Goal: Information Seeking & Learning: Find specific fact

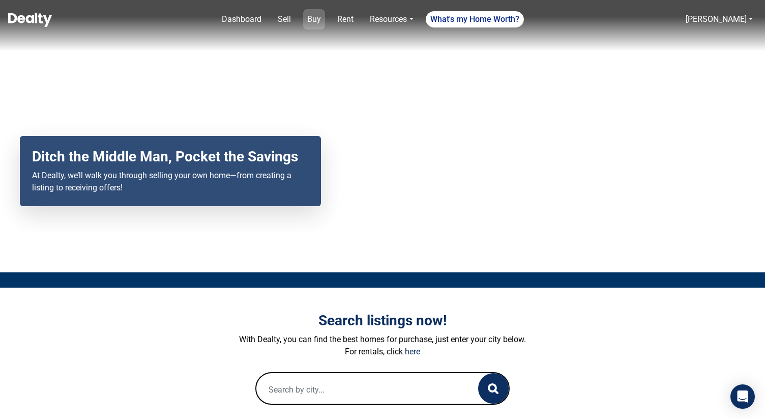
click at [314, 20] on link "Buy" at bounding box center [314, 19] width 22 height 20
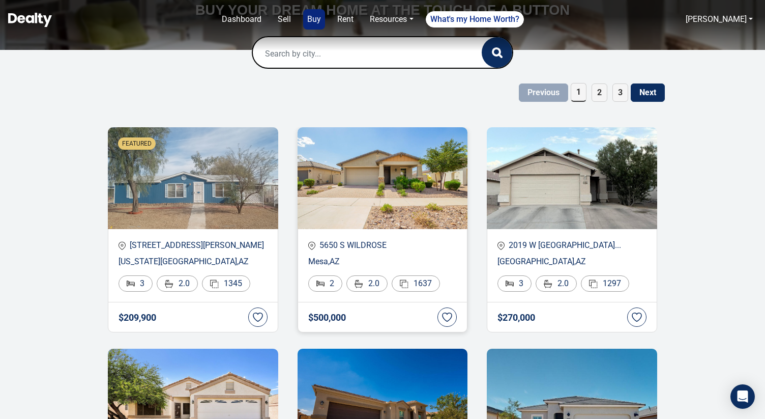
scroll to position [159, 0]
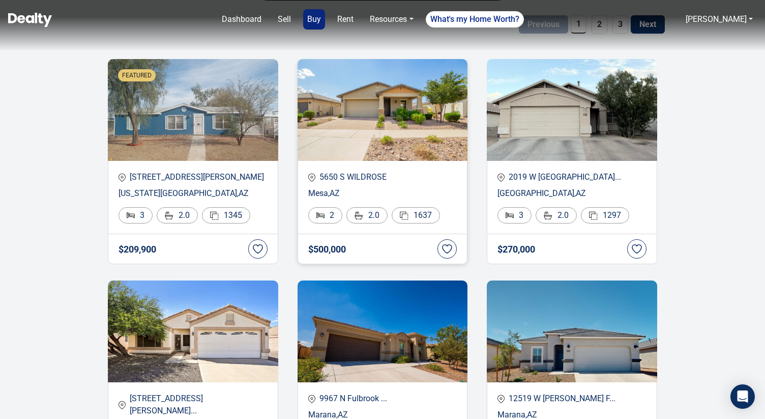
click at [342, 187] on div "5650 S WILDROSE Mesa , AZ 2 2.0 1637" at bounding box center [383, 197] width 170 height 73
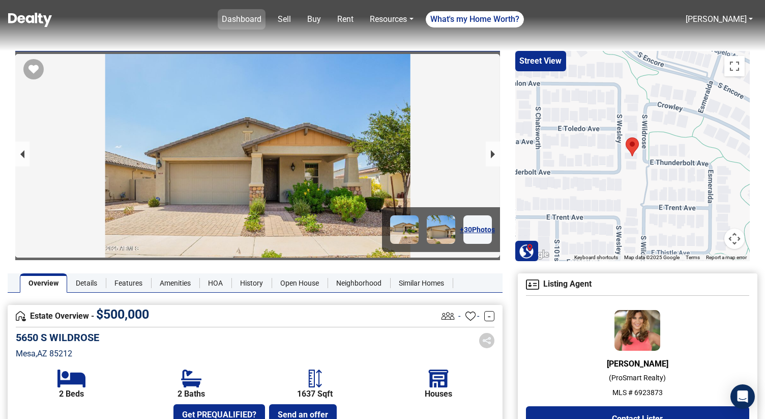
click at [257, 17] on link "Dashboard" at bounding box center [242, 19] width 48 height 20
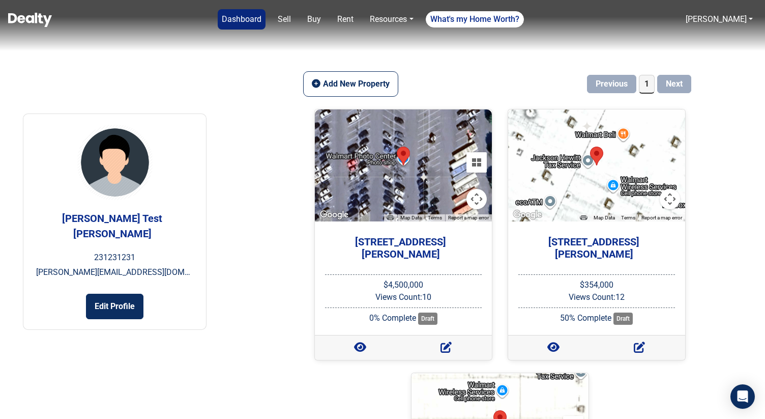
click at [122, 266] on p "suryaprakash+6@getcarnera.com" at bounding box center [114, 272] width 157 height 12
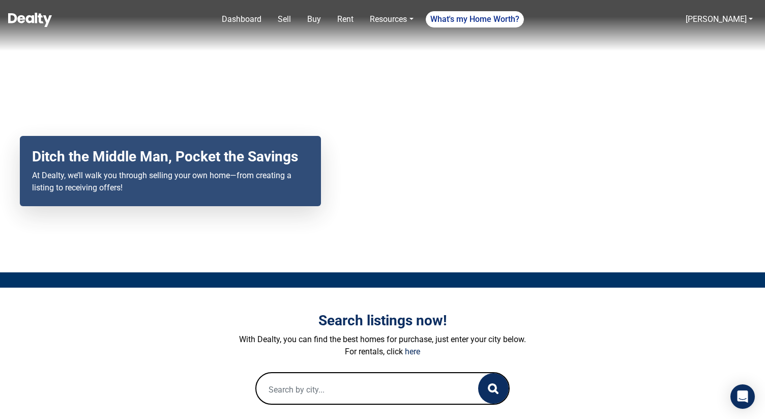
click at [126, 74] on div "Your browser does not support the video tag. Ditch the Middle Man, Pocket the S…" at bounding box center [382, 136] width 765 height 272
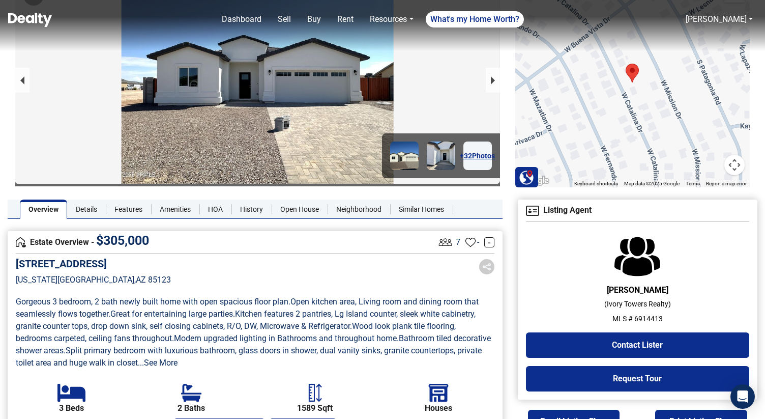
scroll to position [116, 0]
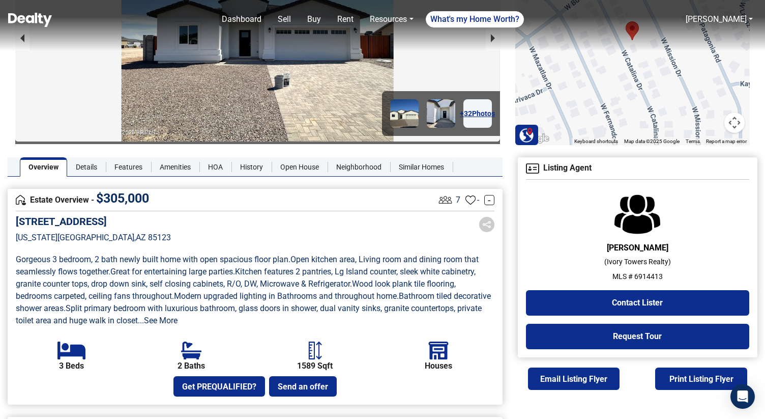
click at [650, 276] on p "MLS # 6914413" at bounding box center [637, 276] width 223 height 11
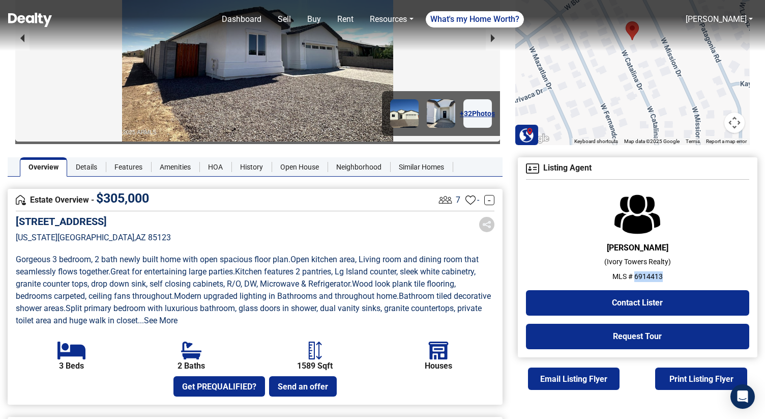
copy p "6914413"
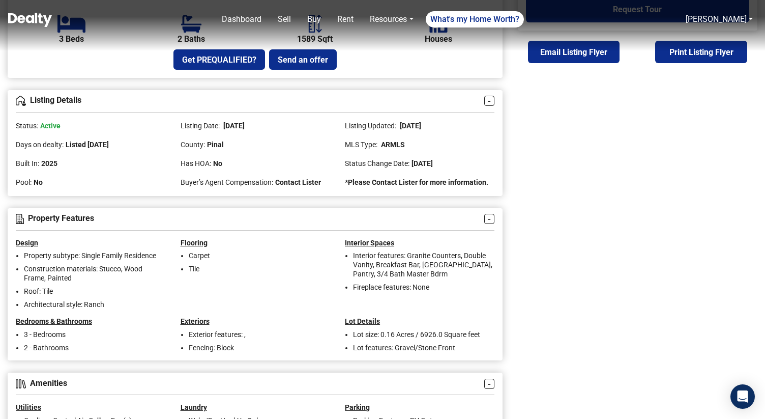
scroll to position [440, 0]
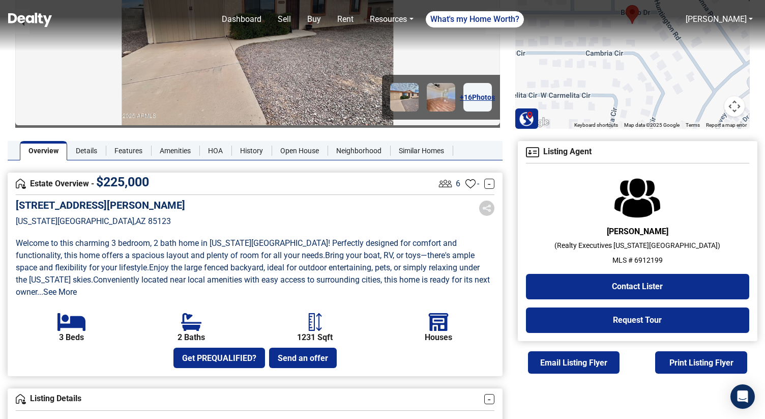
scroll to position [158, 0]
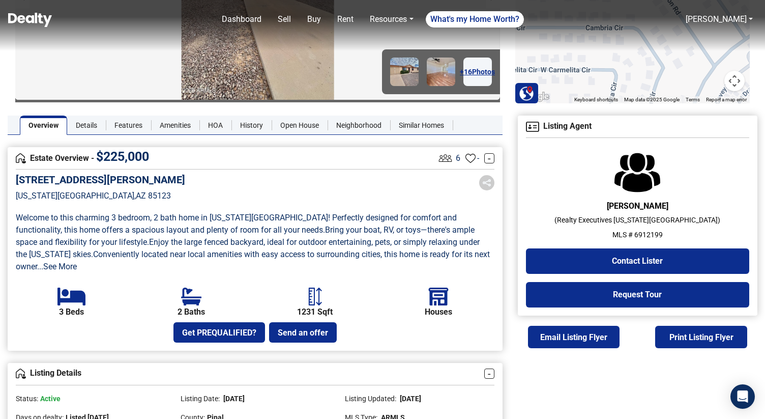
click at [651, 235] on p "MLS # 6912199" at bounding box center [637, 234] width 223 height 11
copy p "6912199"
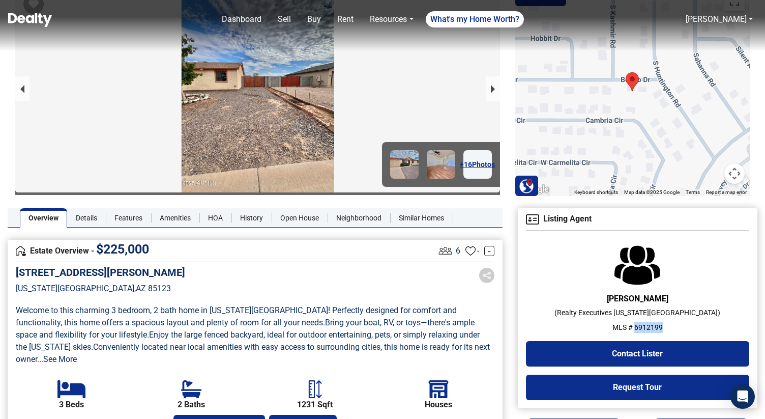
scroll to position [48, 0]
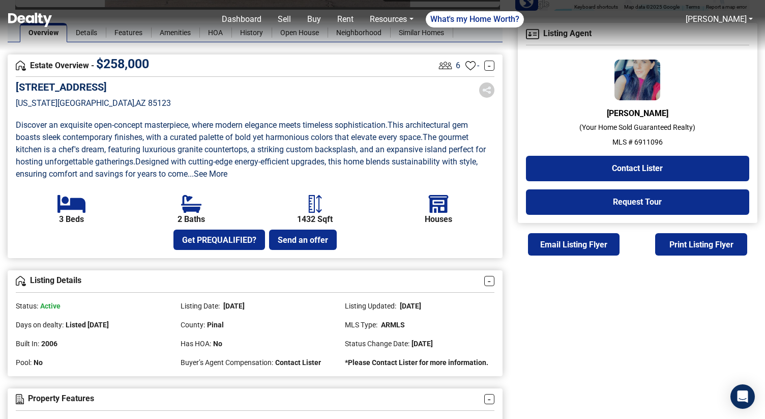
scroll to position [256, 0]
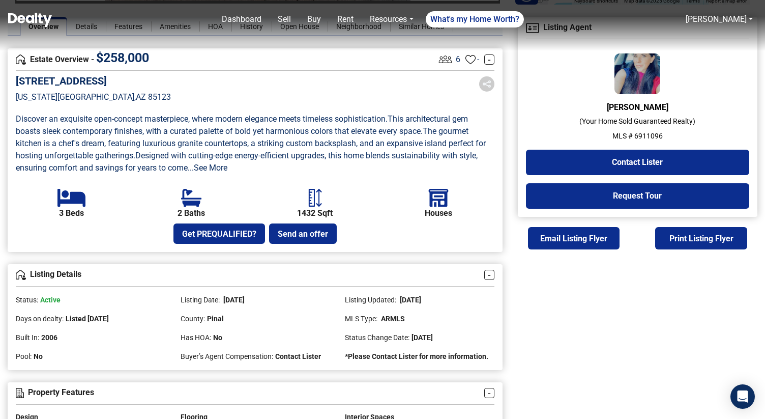
click at [651, 137] on p "MLS # 6911096" at bounding box center [637, 136] width 223 height 11
copy p "6911096"
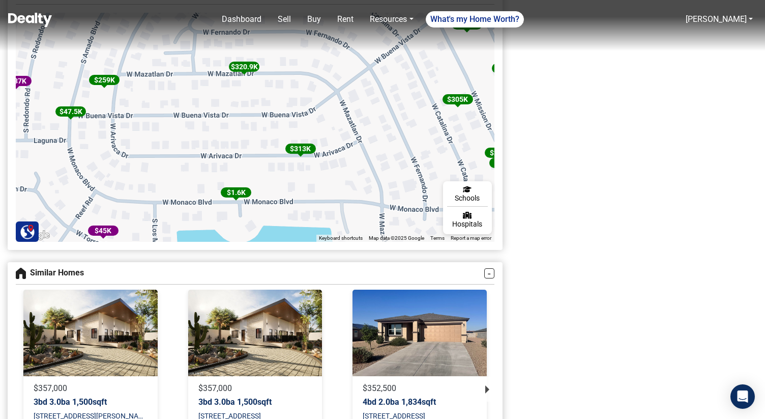
scroll to position [1595, 0]
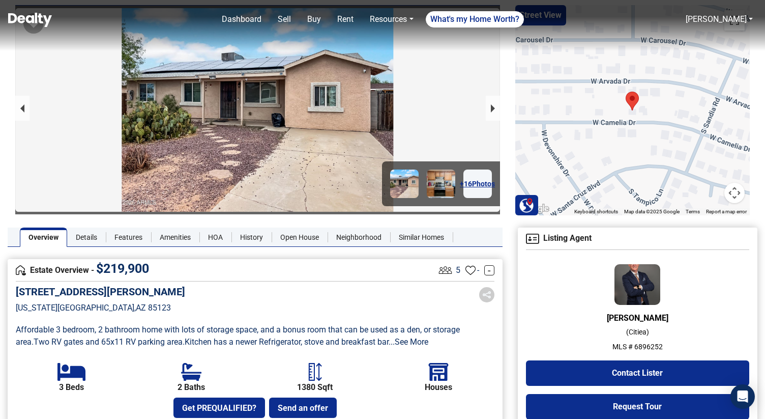
scroll to position [245, 0]
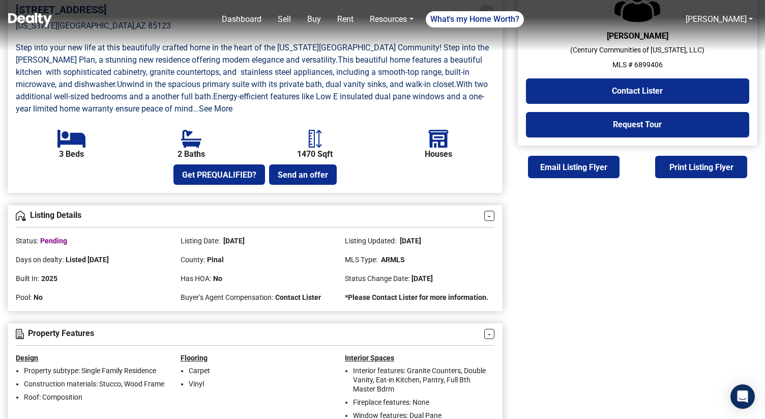
scroll to position [328, 0]
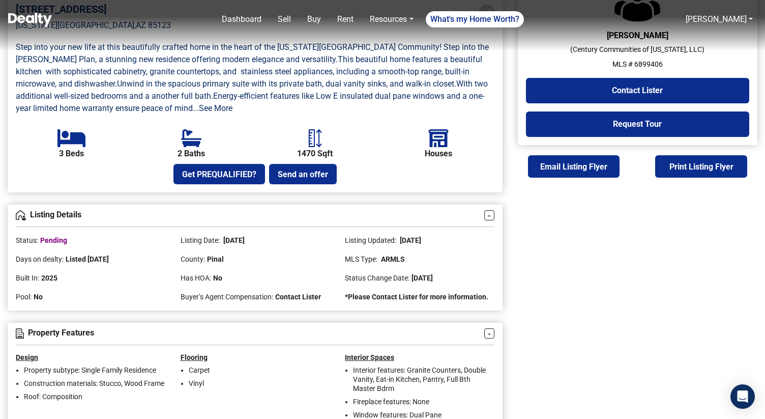
click at [645, 63] on p "MLS # 6899406" at bounding box center [637, 64] width 223 height 11
copy p "6899406"
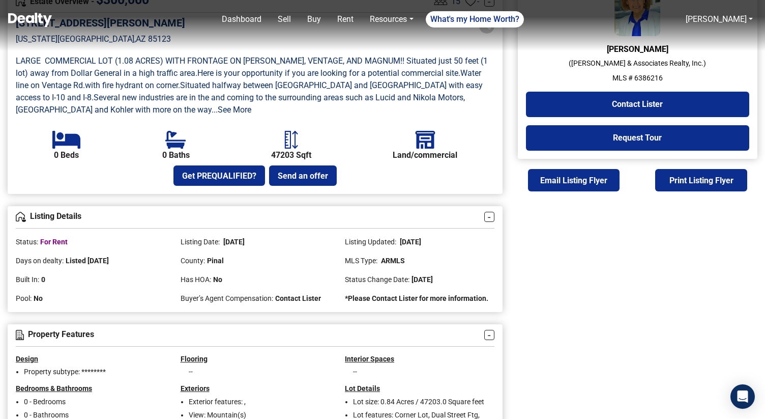
scroll to position [315, 0]
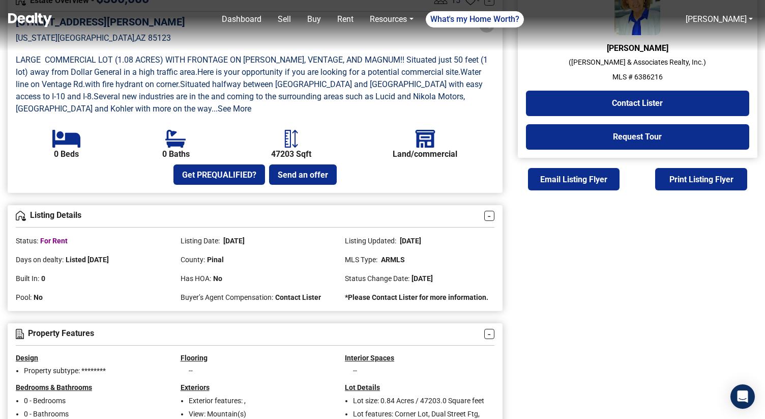
click at [650, 75] on p "MLS # 6386216" at bounding box center [637, 77] width 223 height 11
copy p "6386216"
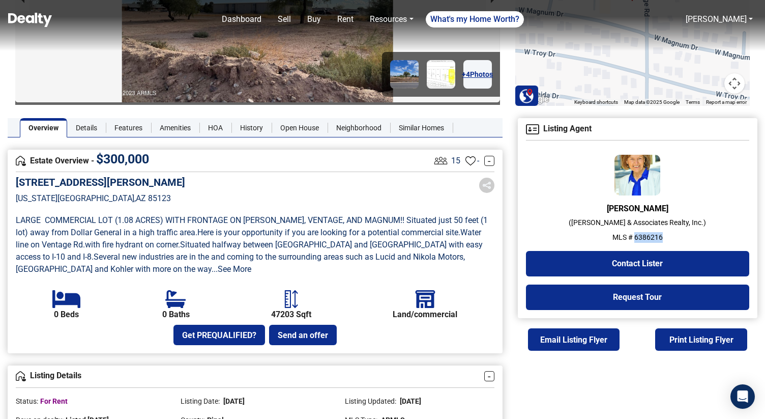
scroll to position [0, 0]
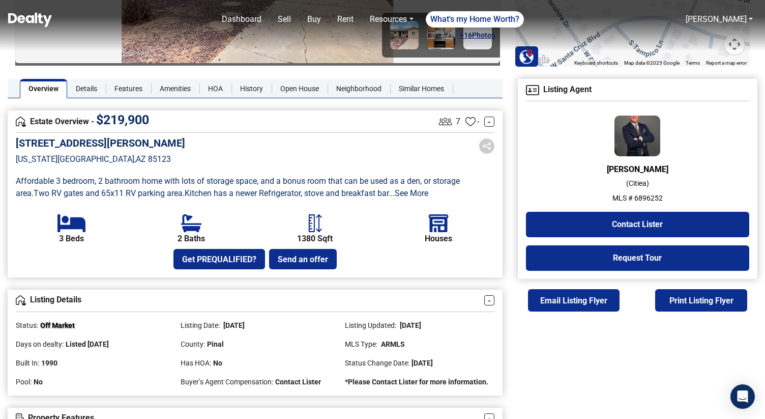
scroll to position [210, 0]
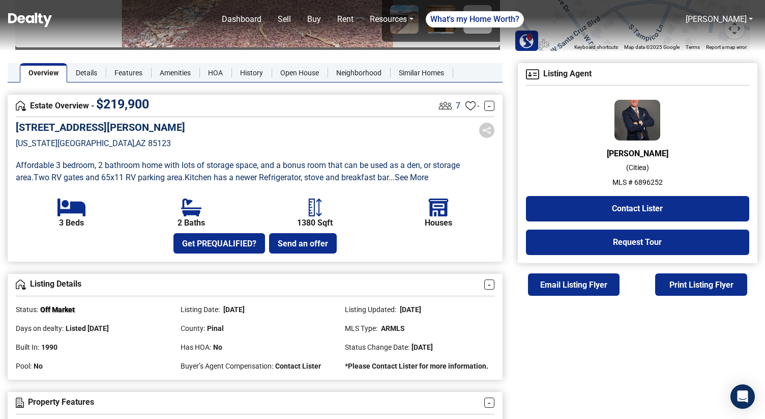
click at [648, 185] on p "MLS # 6896252" at bounding box center [637, 182] width 223 height 11
copy p "6896252"
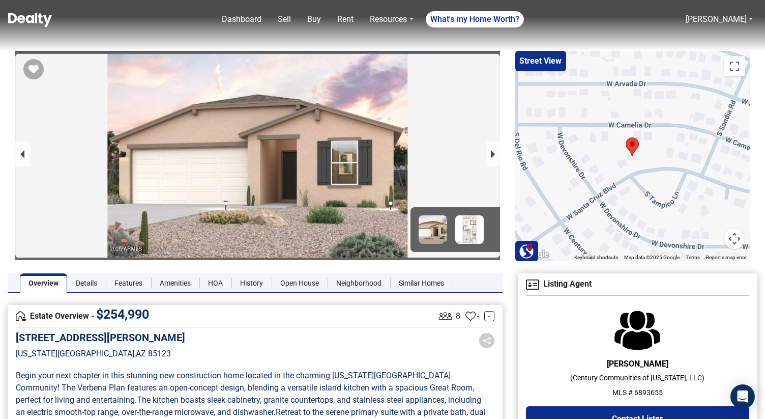
click at [647, 392] on p "MLS # 6893655" at bounding box center [637, 392] width 223 height 11
copy p "6893655"
